Goal: Information Seeking & Learning: Check status

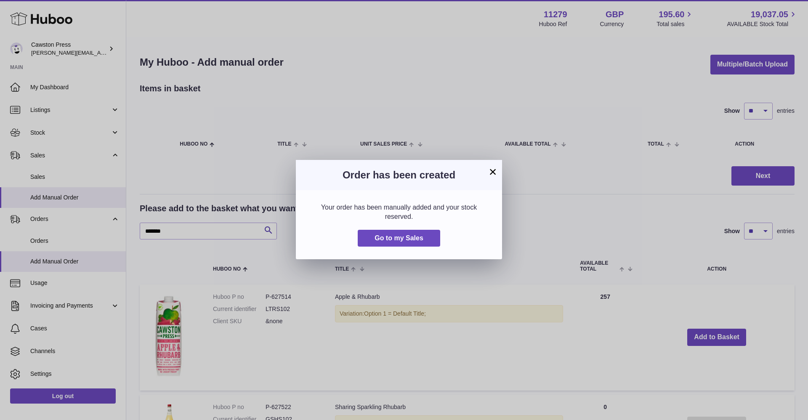
click at [491, 168] on button "×" at bounding box center [493, 172] width 10 height 10
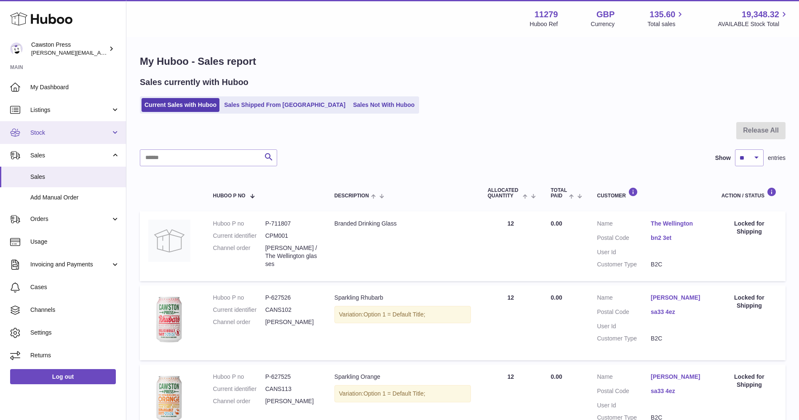
click at [81, 135] on span "Stock" at bounding box center [70, 133] width 80 height 8
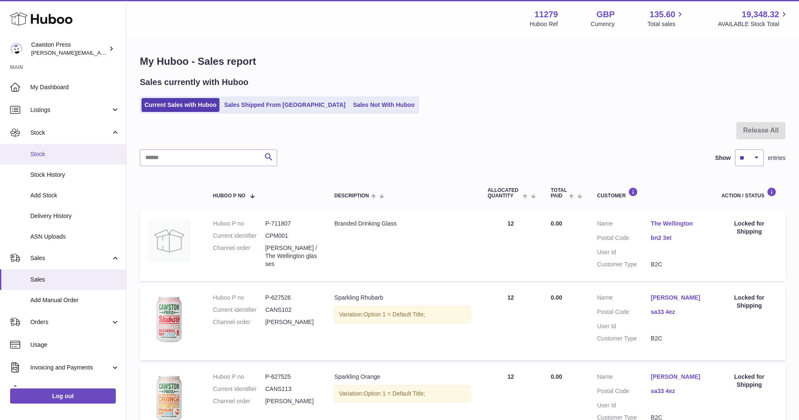
click at [61, 152] on span "Stock" at bounding box center [74, 154] width 89 height 8
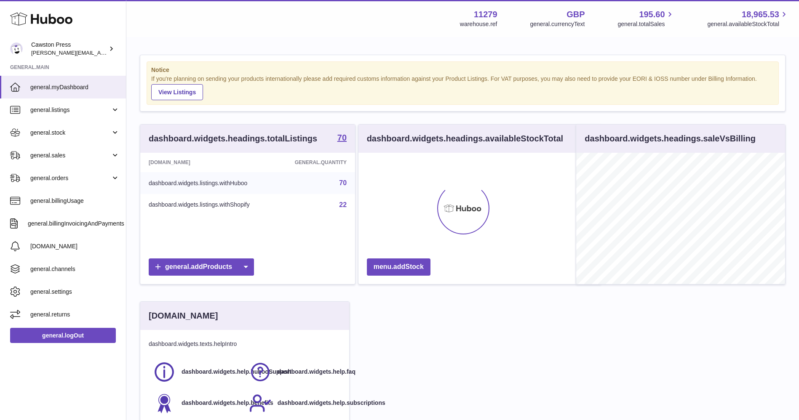
scroll to position [131, 208]
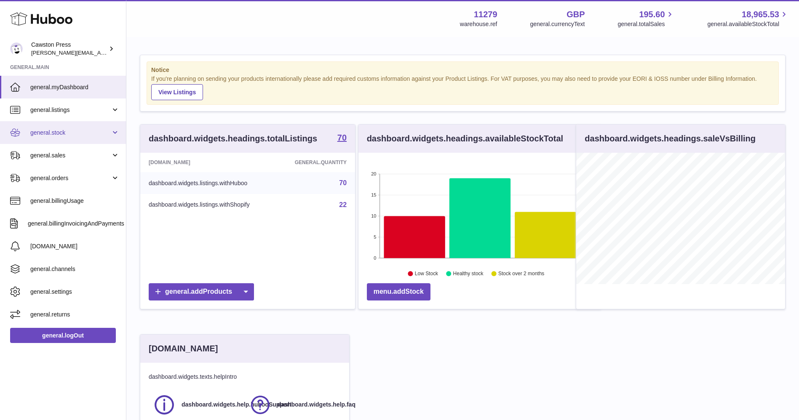
click at [93, 126] on link "general.stock" at bounding box center [63, 132] width 126 height 23
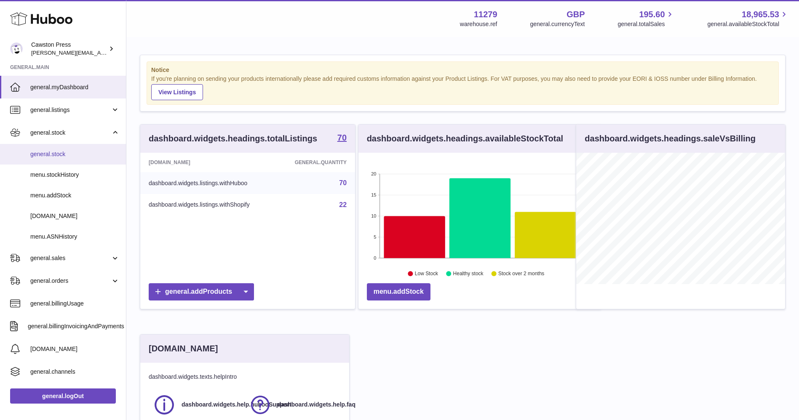
click at [69, 154] on span "general.stock" at bounding box center [74, 154] width 89 height 8
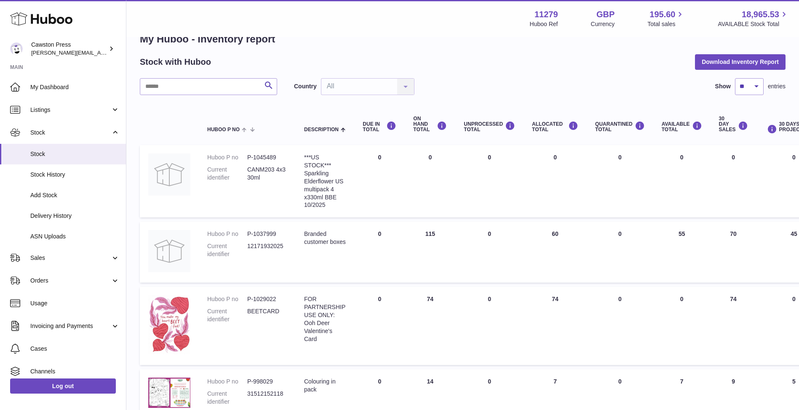
scroll to position [19, 0]
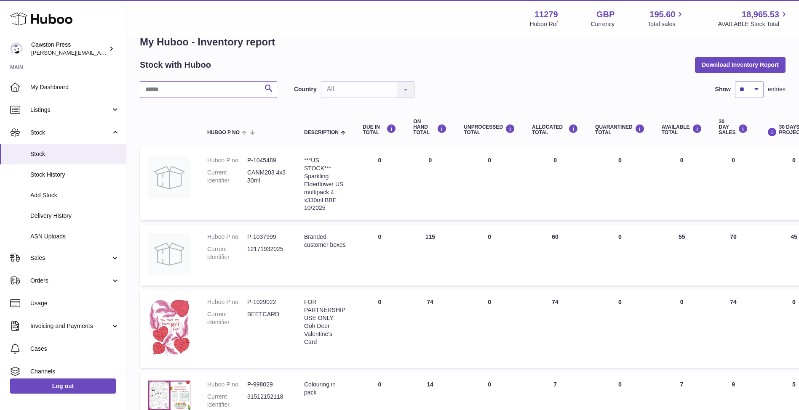
click at [179, 83] on input "text" at bounding box center [208, 89] width 137 height 17
click at [184, 85] on input "text" at bounding box center [208, 89] width 137 height 17
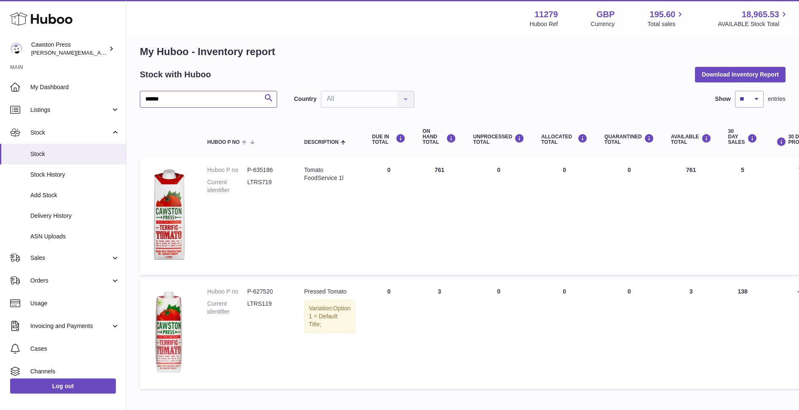
scroll to position [19, 0]
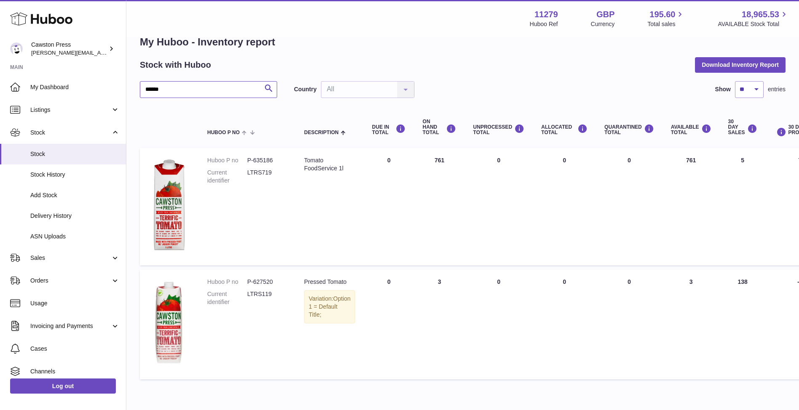
type input "******"
click at [66, 175] on span "Stock History" at bounding box center [74, 175] width 89 height 8
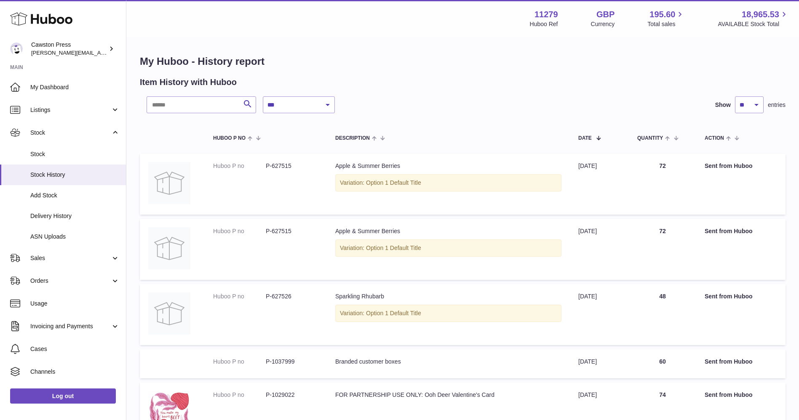
scroll to position [319, 0]
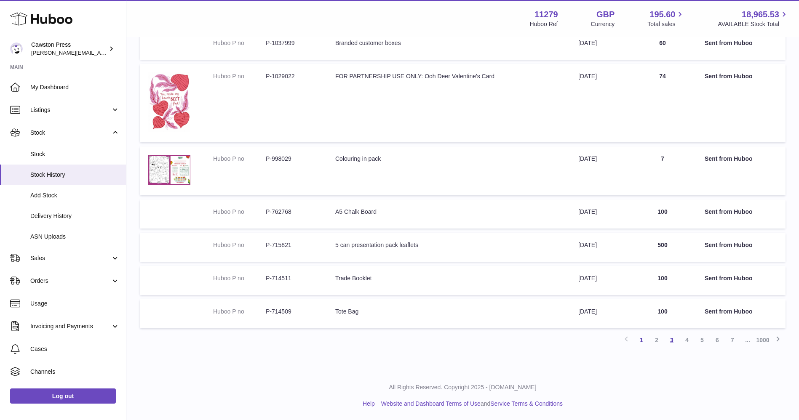
click at [674, 336] on link "3" at bounding box center [671, 340] width 15 height 15
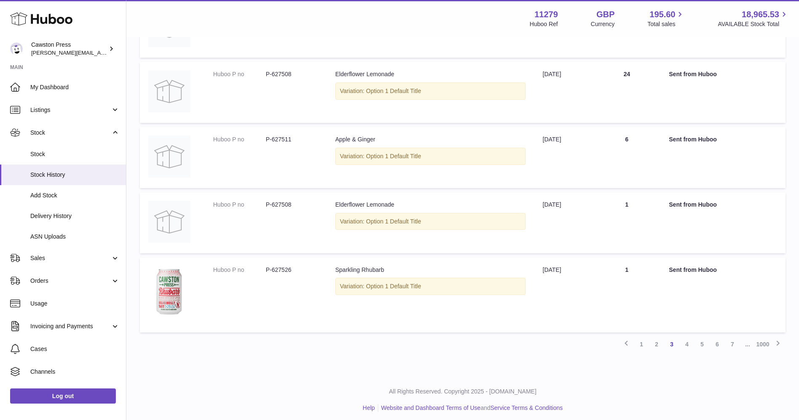
scroll to position [502, 0]
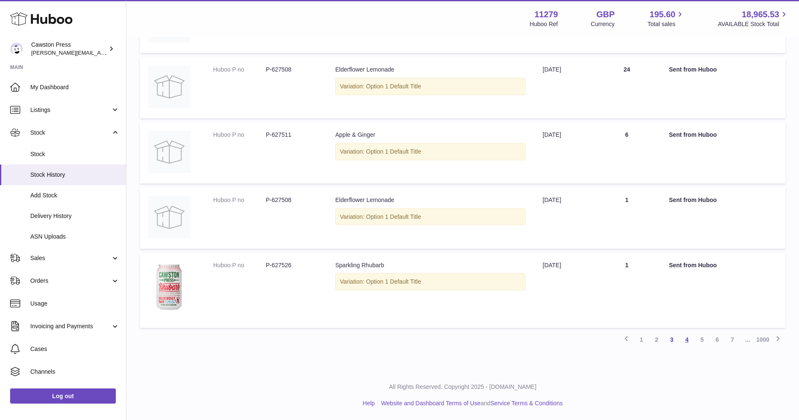
click at [689, 338] on link "4" at bounding box center [686, 339] width 15 height 15
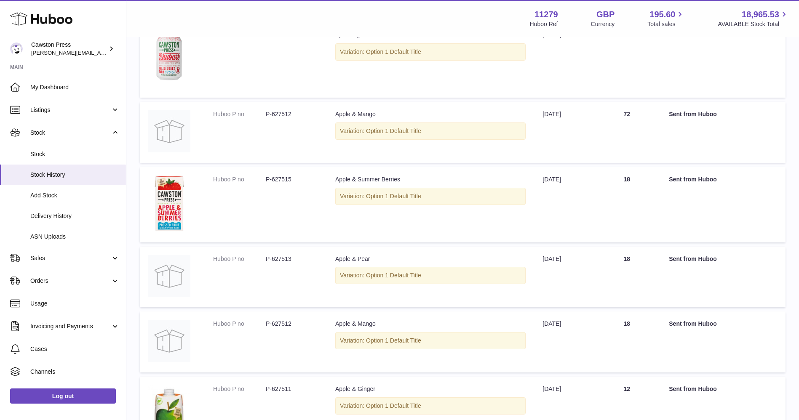
scroll to position [541, 0]
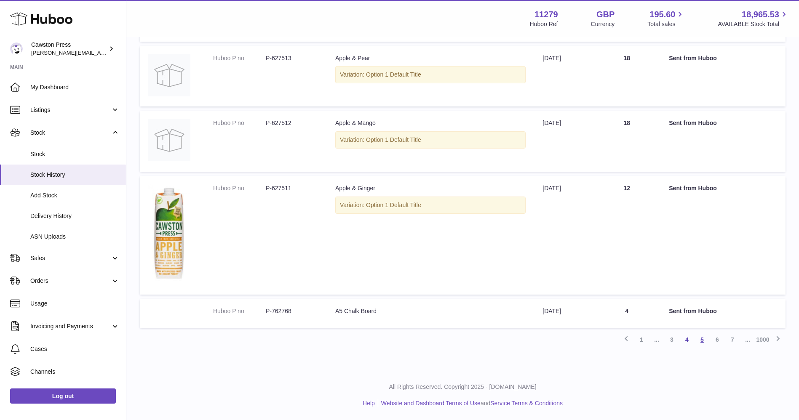
click at [698, 338] on link "5" at bounding box center [701, 339] width 15 height 15
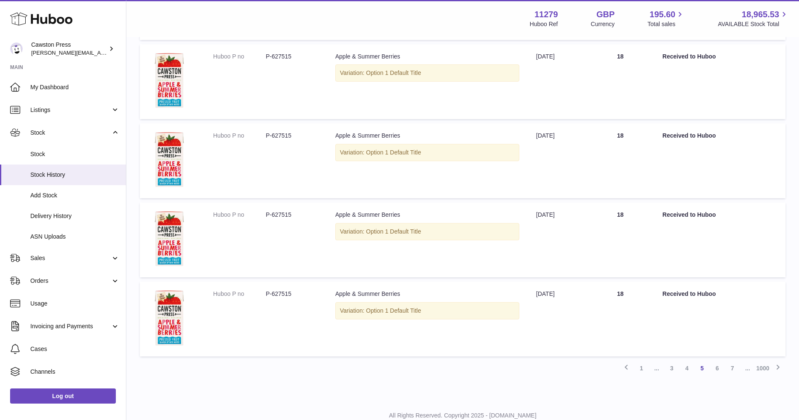
scroll to position [589, 0]
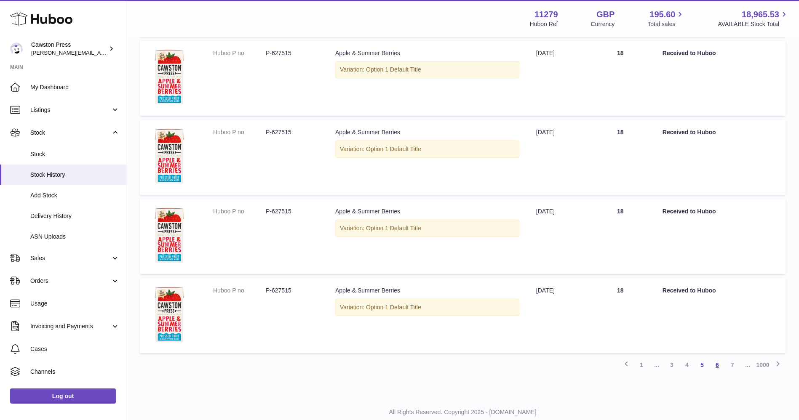
click at [716, 362] on link "6" at bounding box center [716, 364] width 15 height 15
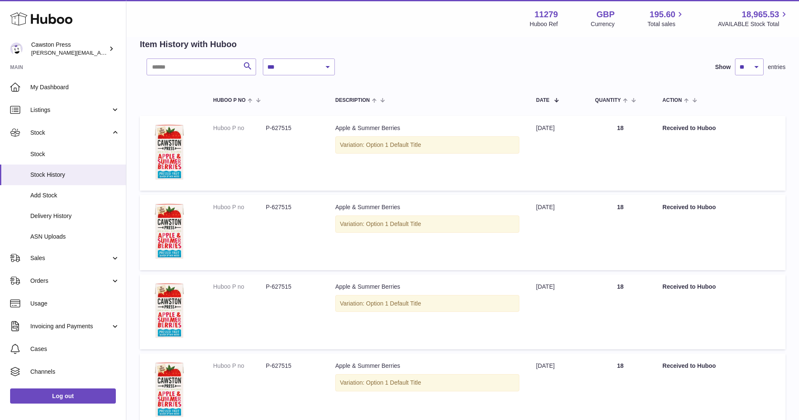
scroll to position [405, 0]
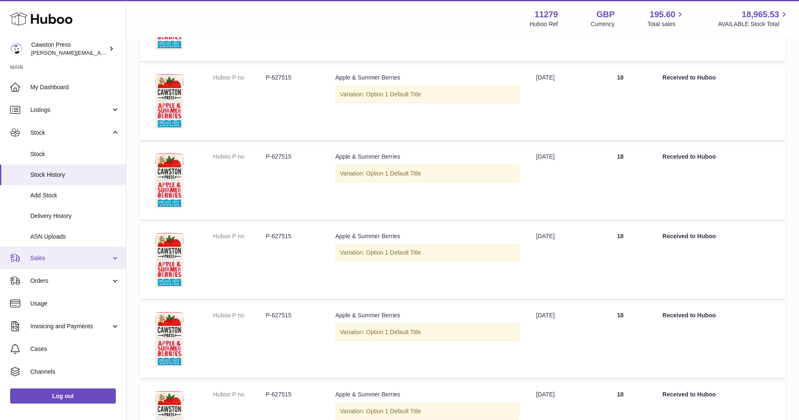
click at [88, 262] on link "Sales" at bounding box center [63, 258] width 126 height 23
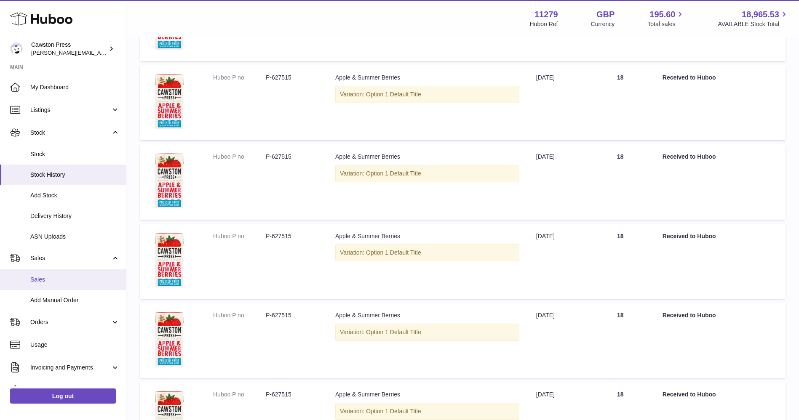
click at [87, 281] on span "Sales" at bounding box center [74, 280] width 89 height 8
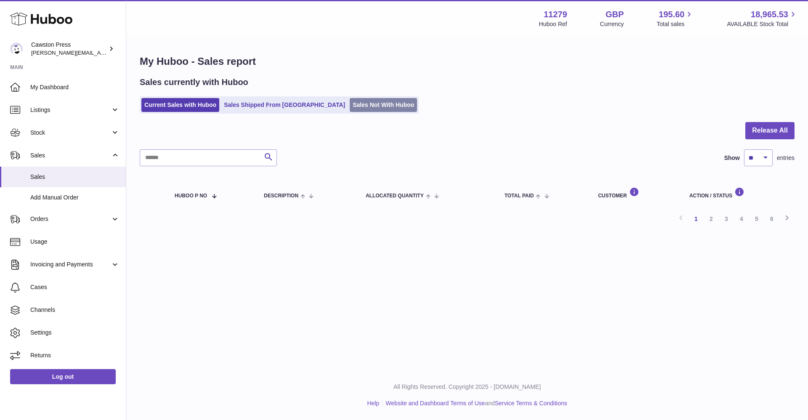
click at [350, 105] on link "Sales Not With Huboo" at bounding box center [383, 105] width 67 height 14
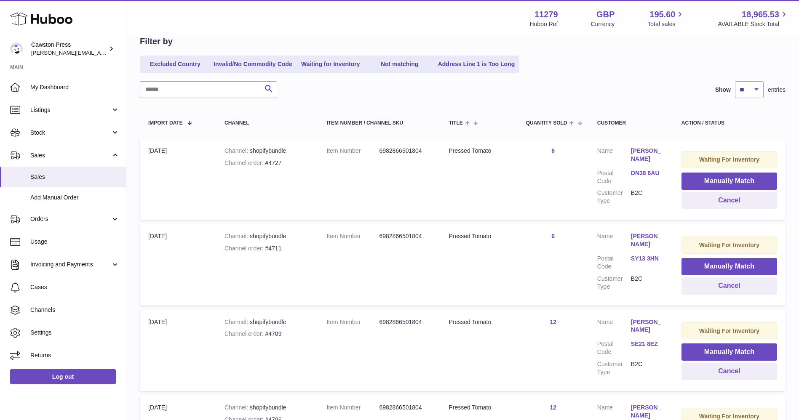
scroll to position [85, 0]
